Goal: Check status: Check status

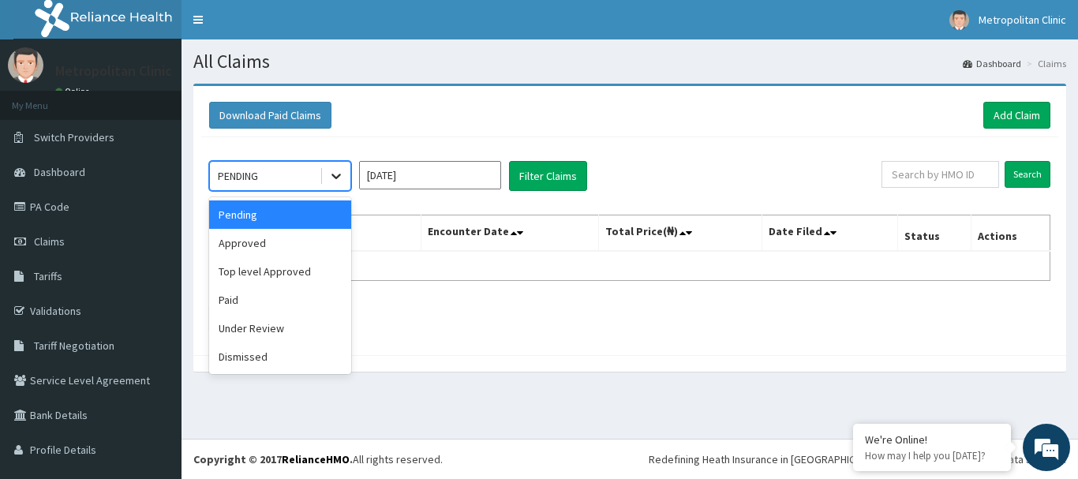
click at [339, 178] on icon at bounding box center [336, 176] width 16 height 16
click at [304, 243] on div "Approved" at bounding box center [280, 243] width 142 height 28
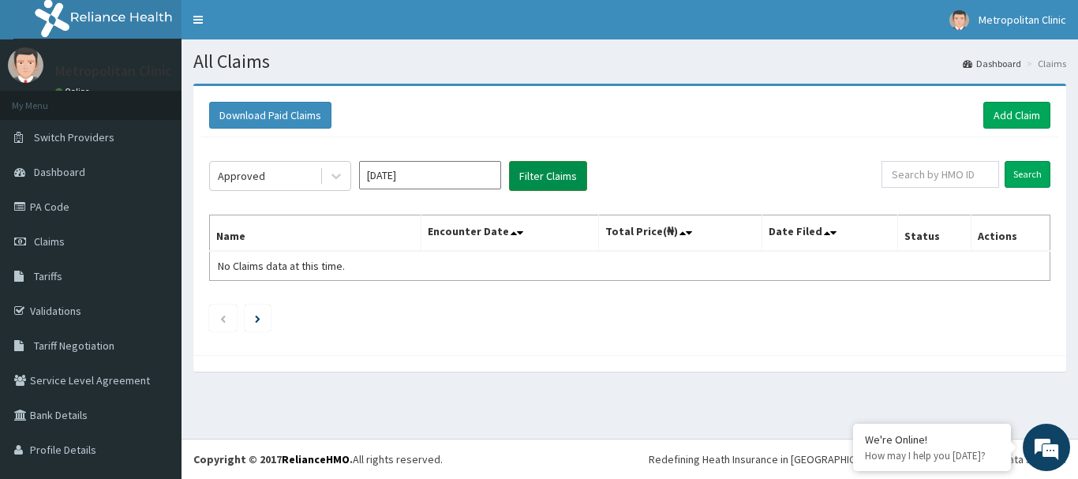
click at [527, 175] on button "Filter Claims" at bounding box center [548, 176] width 78 height 30
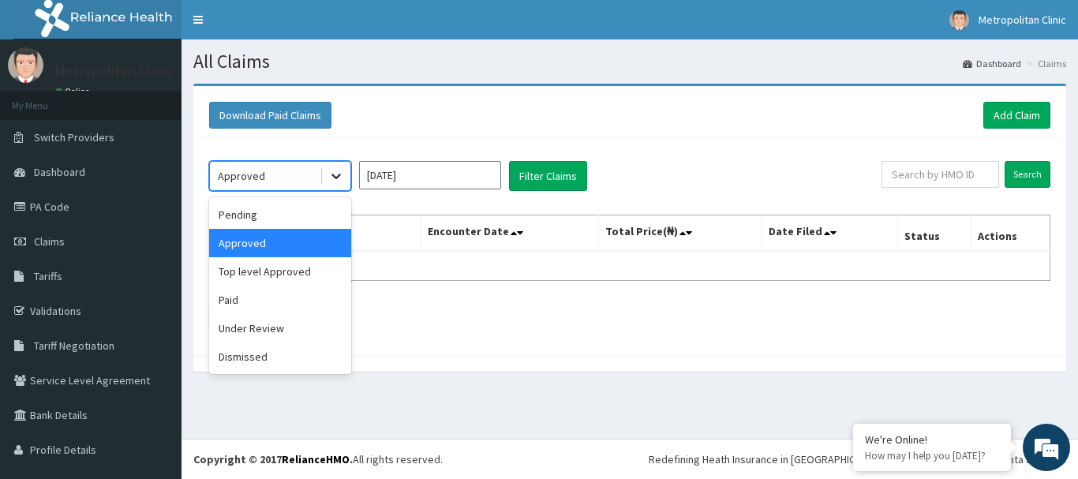
click at [340, 178] on icon at bounding box center [336, 176] width 16 height 16
click at [429, 179] on input "Oct 2025" at bounding box center [430, 175] width 142 height 28
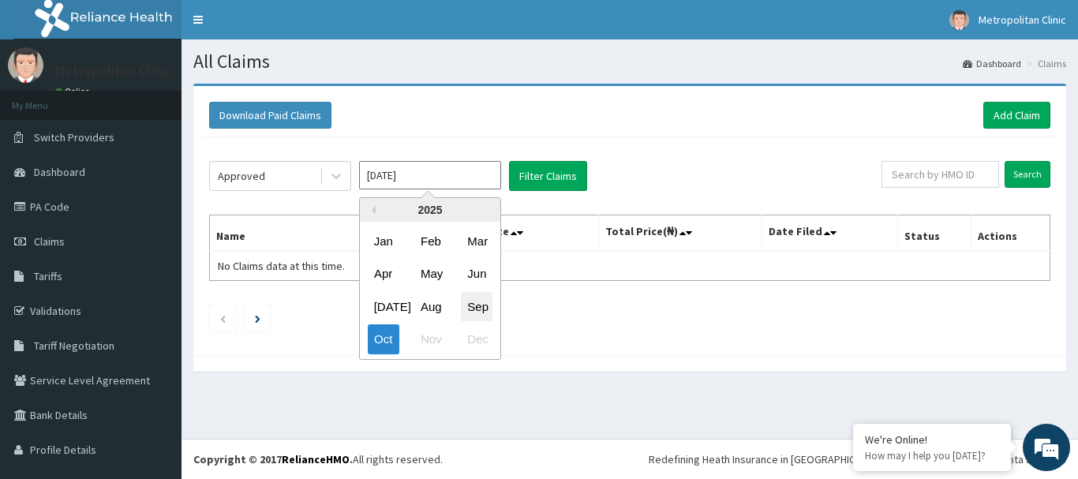
click at [486, 306] on div "Sep" at bounding box center [477, 306] width 32 height 29
type input "Sep 2025"
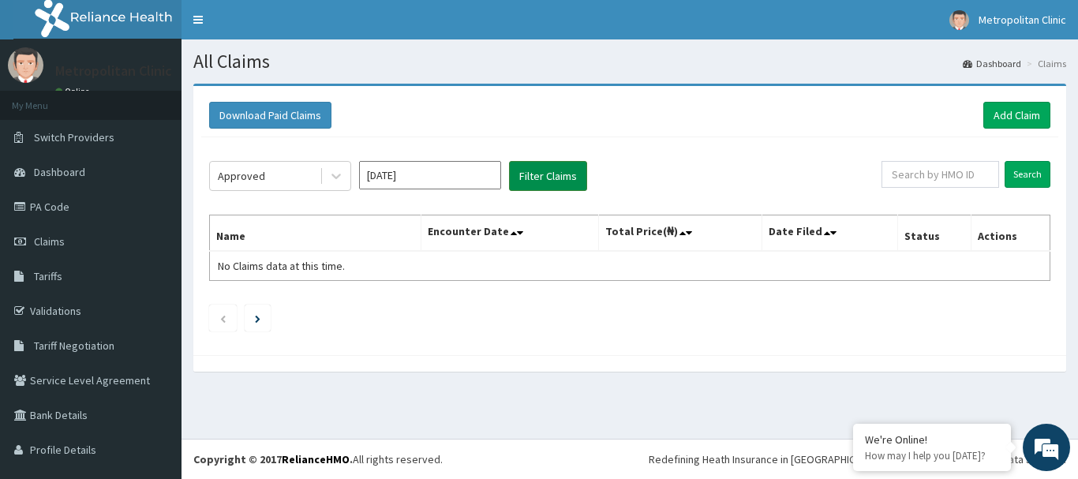
click at [552, 180] on button "Filter Claims" at bounding box center [548, 176] width 78 height 30
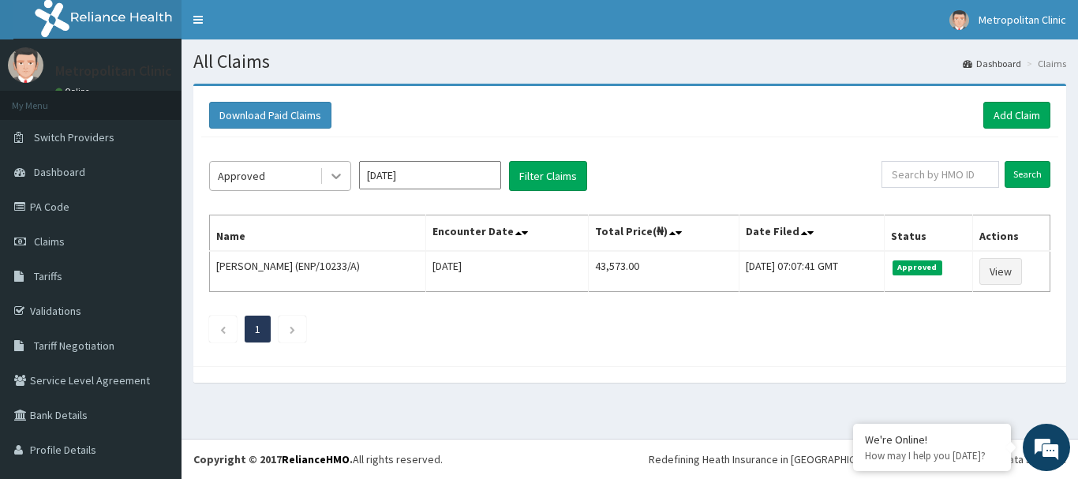
click at [346, 178] on div at bounding box center [336, 176] width 28 height 28
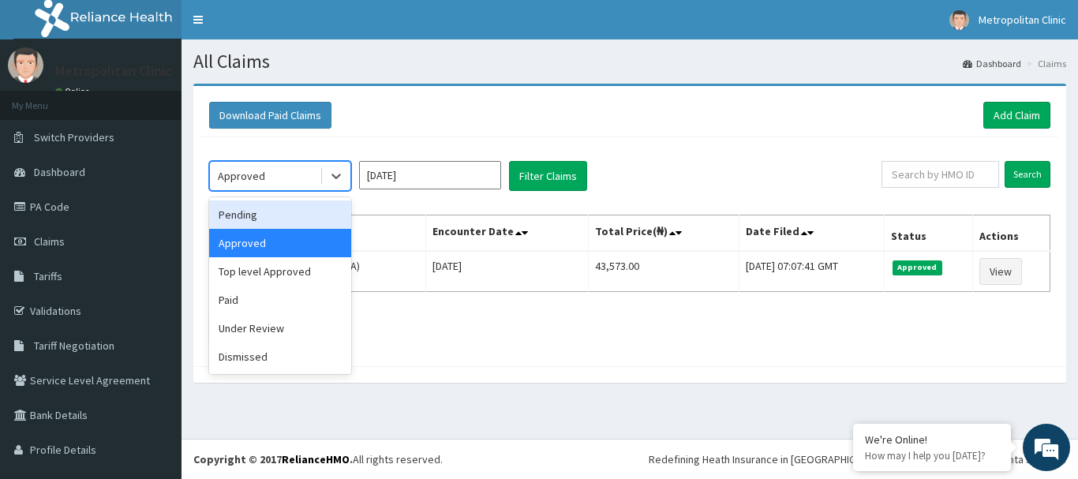
click at [320, 210] on div "Pending" at bounding box center [280, 214] width 142 height 28
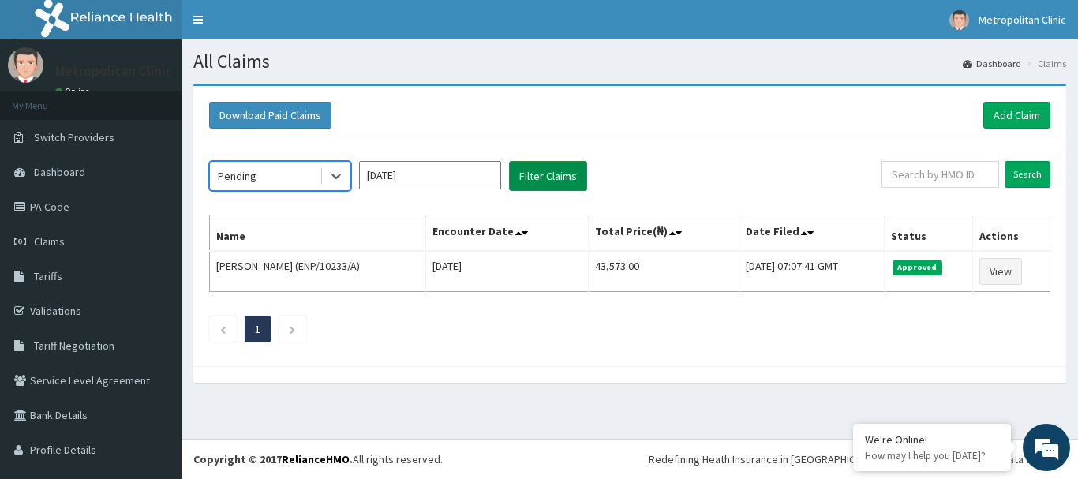
click at [571, 178] on button "Filter Claims" at bounding box center [548, 176] width 78 height 30
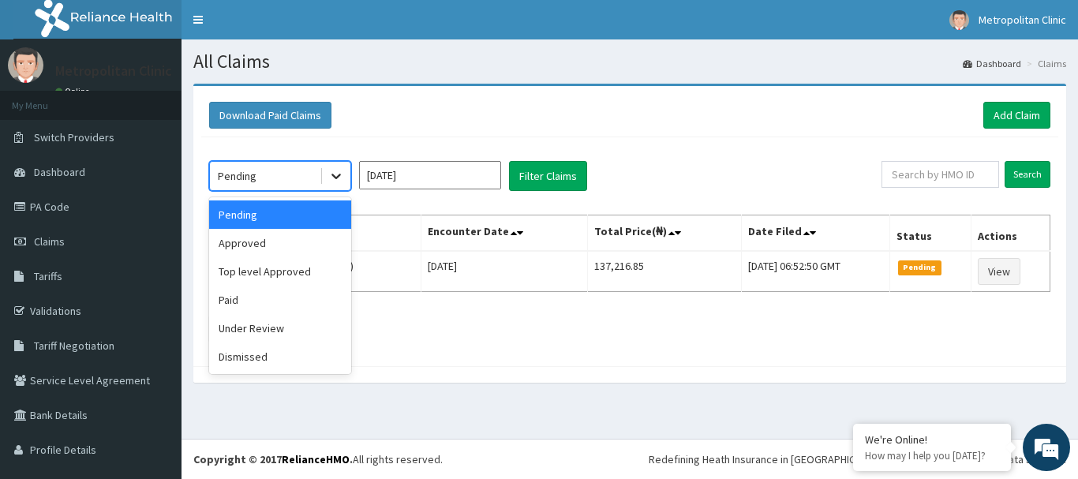
click at [344, 178] on div at bounding box center [336, 176] width 28 height 28
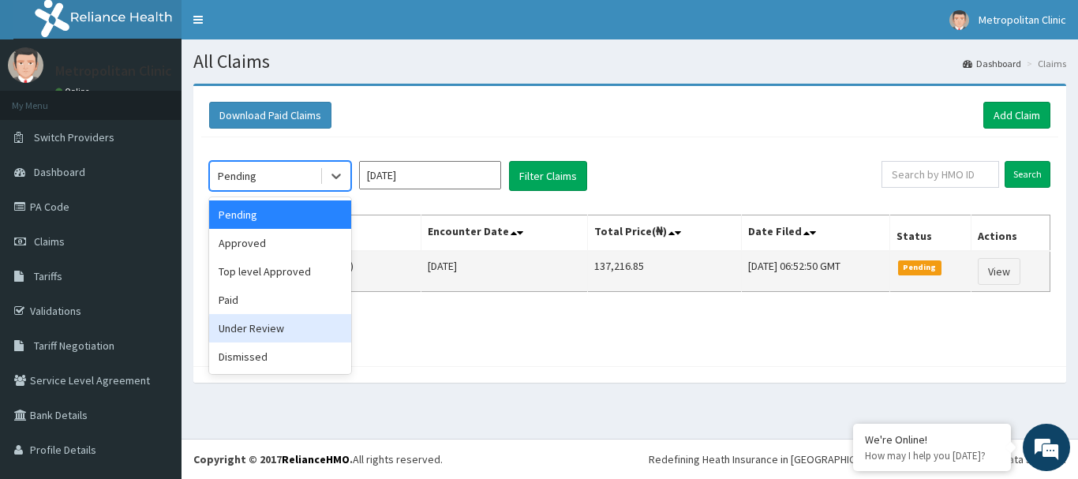
drag, startPoint x: 296, startPoint y: 324, endPoint x: 418, endPoint y: 253, distance: 140.8
click at [295, 324] on div "Under Review" at bounding box center [280, 328] width 142 height 28
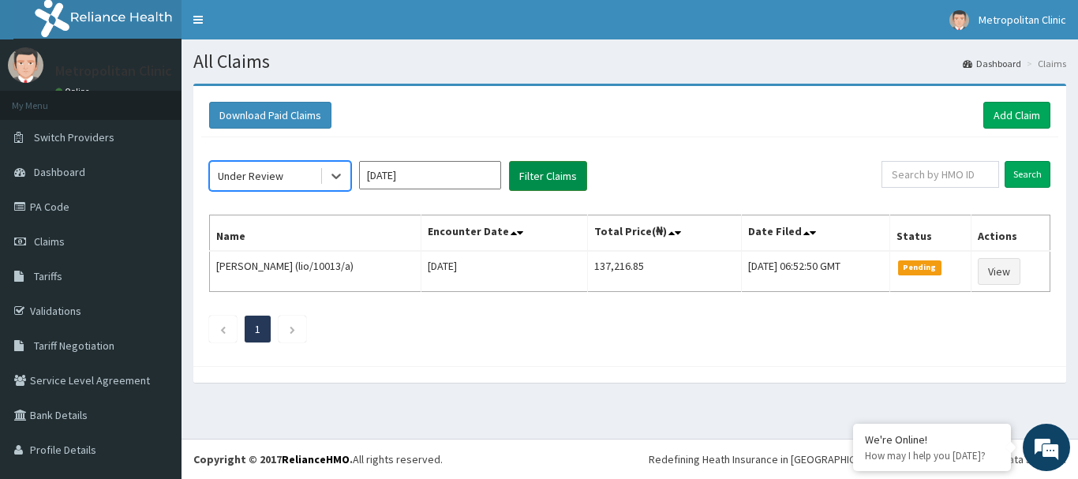
click at [544, 182] on button "Filter Claims" at bounding box center [548, 176] width 78 height 30
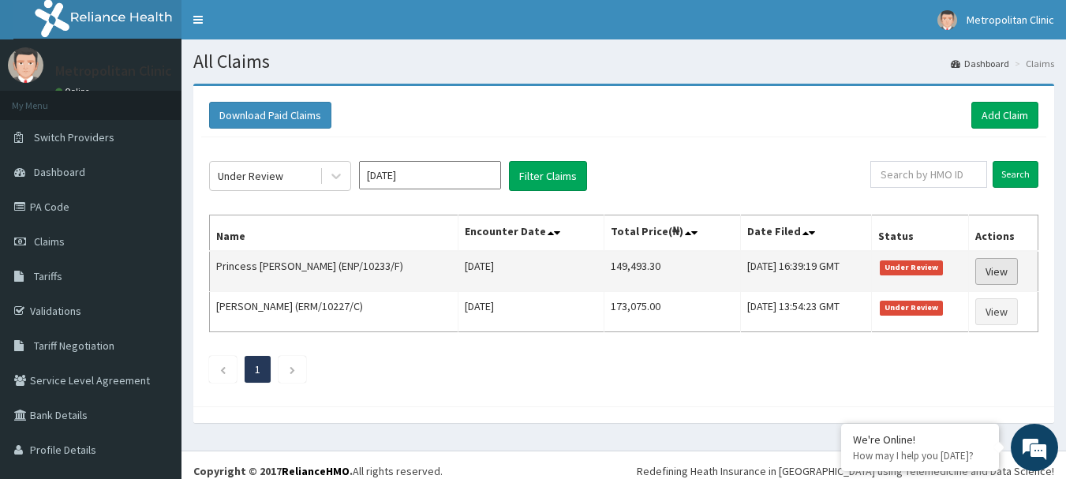
click at [990, 273] on link "View" at bounding box center [997, 271] width 43 height 27
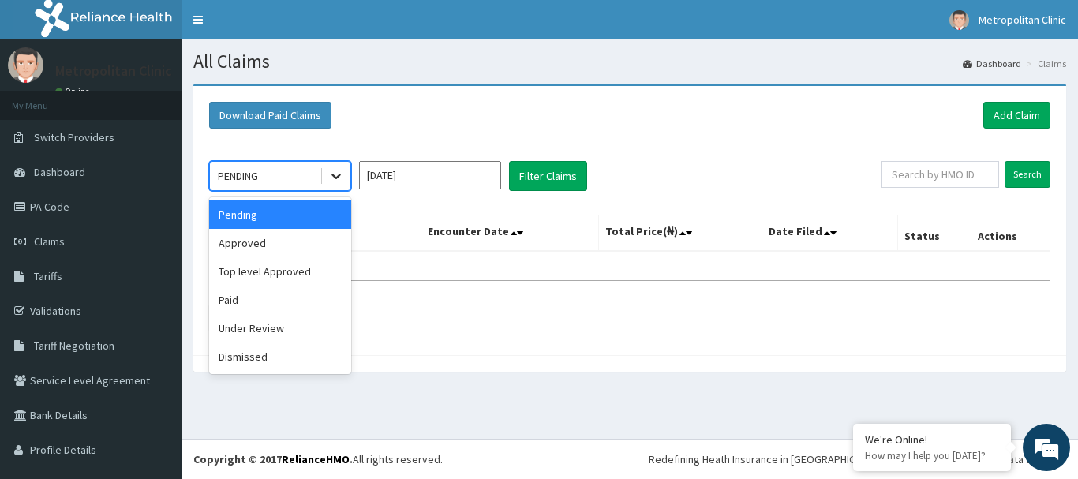
click at [342, 180] on icon at bounding box center [336, 176] width 16 height 16
click at [411, 173] on input "Oct 2025" at bounding box center [430, 175] width 142 height 28
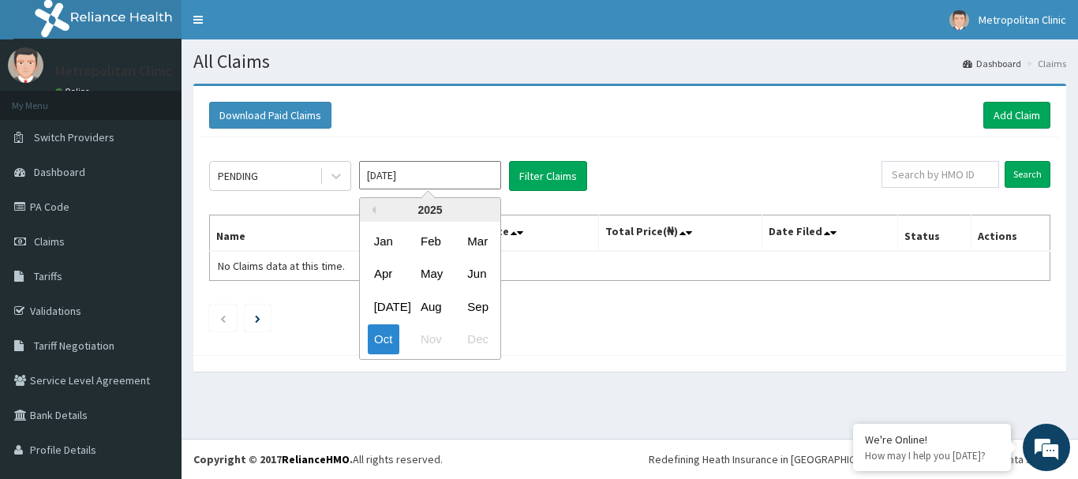
click at [482, 305] on div "Sep" at bounding box center [477, 306] width 32 height 29
type input "Sep 2025"
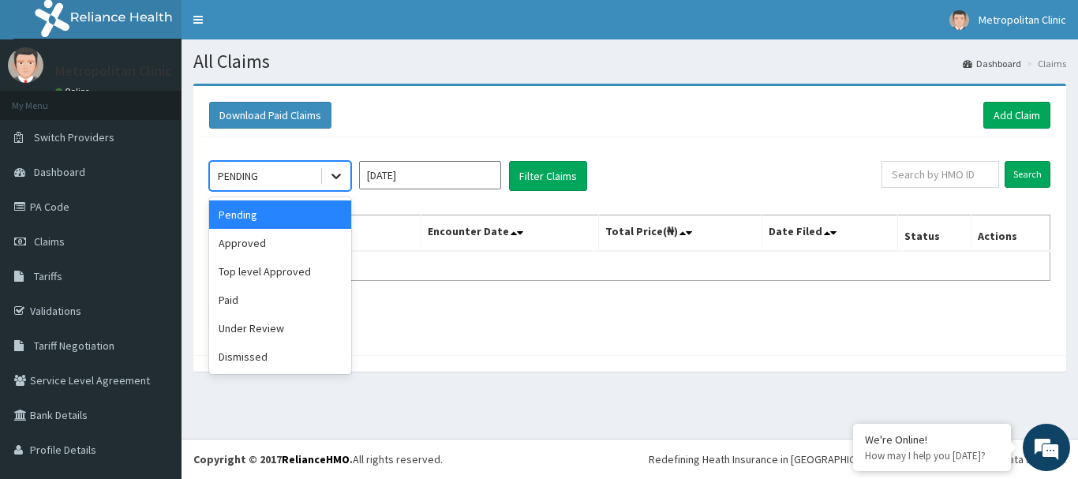
click at [324, 172] on div at bounding box center [336, 176] width 28 height 28
click at [291, 332] on div "Under Review" at bounding box center [280, 328] width 142 height 28
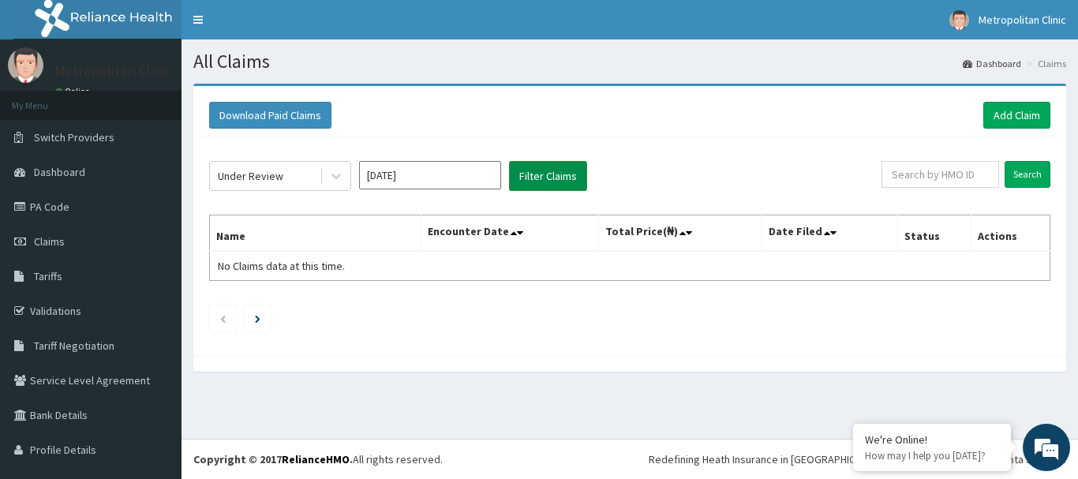
click at [535, 174] on button "Filter Claims" at bounding box center [548, 176] width 78 height 30
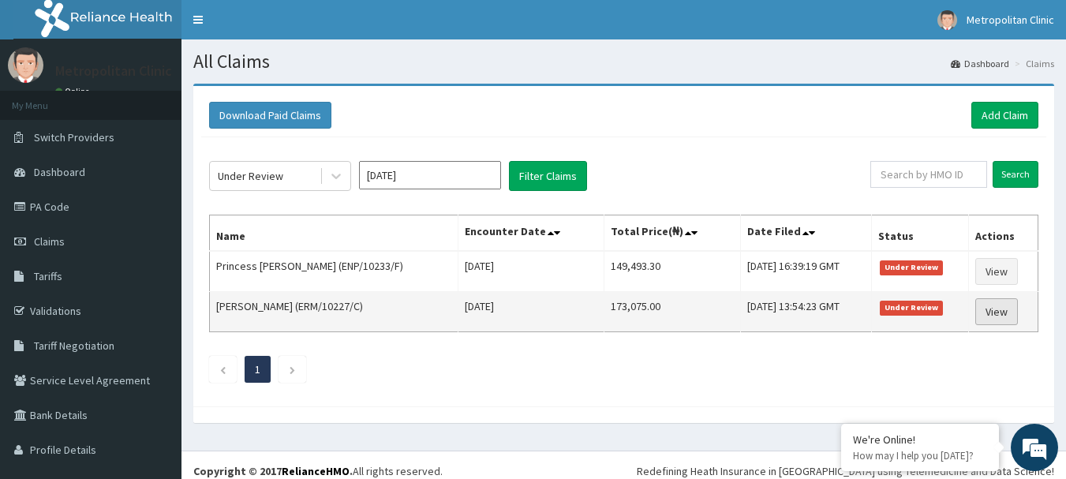
click at [986, 316] on link "View" at bounding box center [997, 311] width 43 height 27
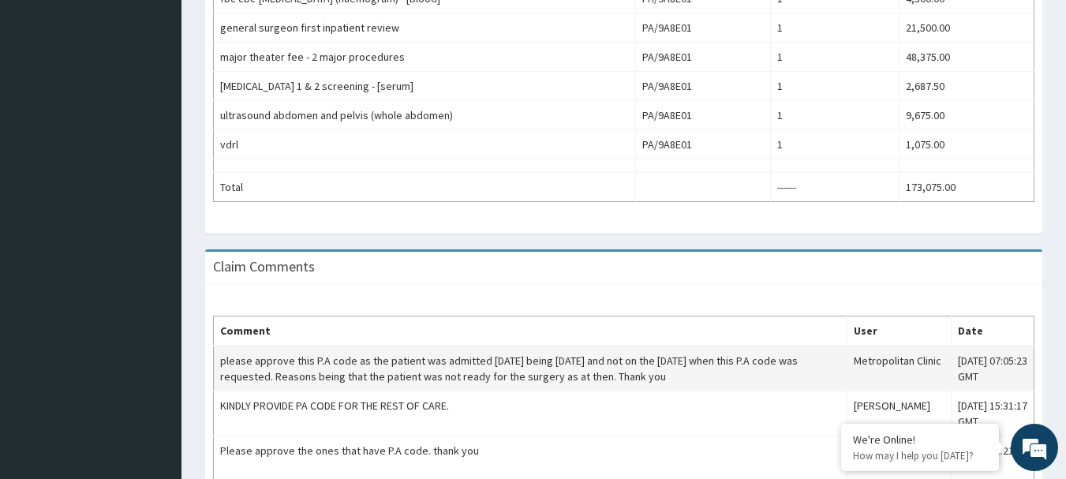
scroll to position [875, 0]
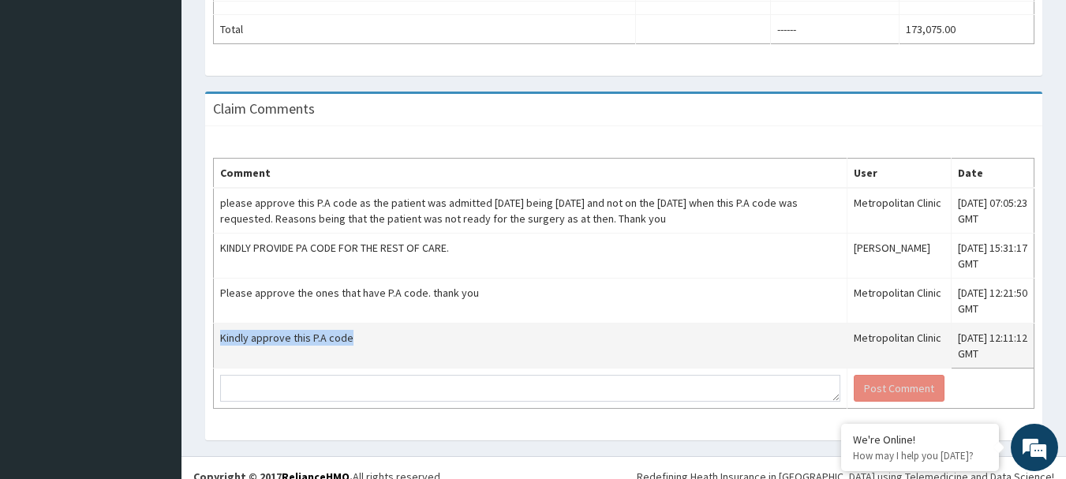
drag, startPoint x: 220, startPoint y: 320, endPoint x: 426, endPoint y: 329, distance: 206.2
click at [426, 329] on td "Kindly approve this P.A code" at bounding box center [531, 346] width 634 height 45
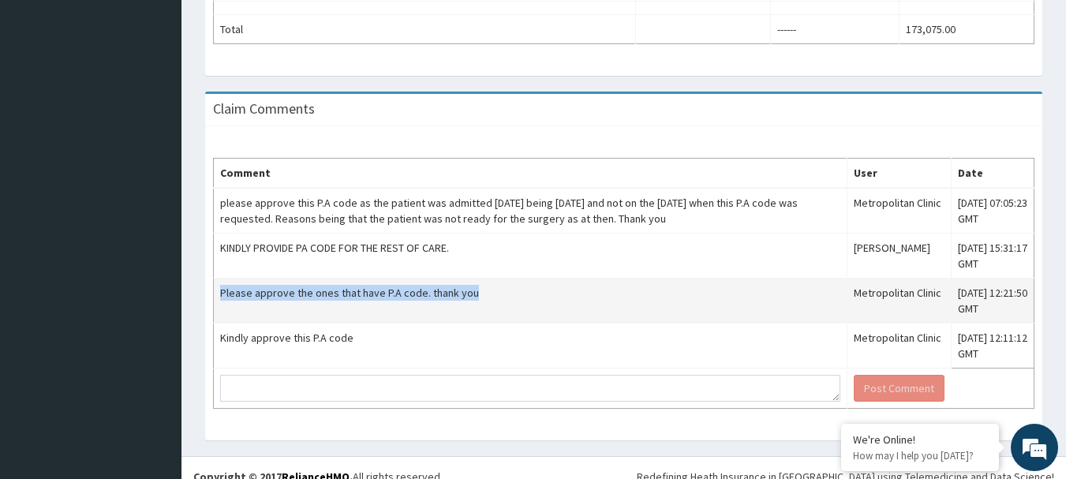
drag, startPoint x: 221, startPoint y: 275, endPoint x: 545, endPoint y: 279, distance: 324.4
click at [545, 279] on td "Please approve the ones that have P.A code. thank you" at bounding box center [531, 301] width 634 height 45
click at [486, 299] on td "Please approve the ones that have P.A code. thank you" at bounding box center [531, 301] width 634 height 45
click at [492, 294] on td "Please approve the ones that have P.A code. thank you" at bounding box center [531, 301] width 634 height 45
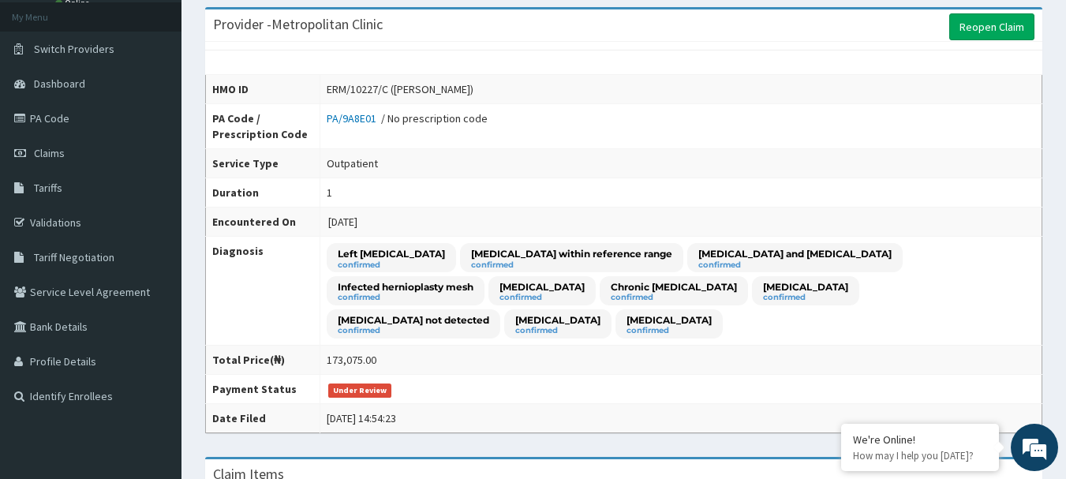
scroll to position [0, 0]
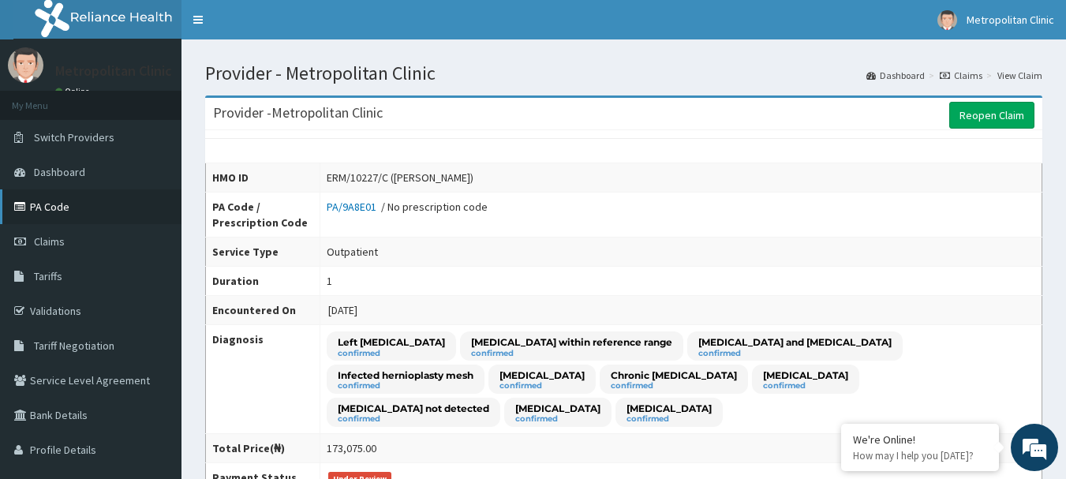
click at [50, 206] on link "PA Code" at bounding box center [91, 206] width 182 height 35
